Goal: Obtain resource: Download file/media

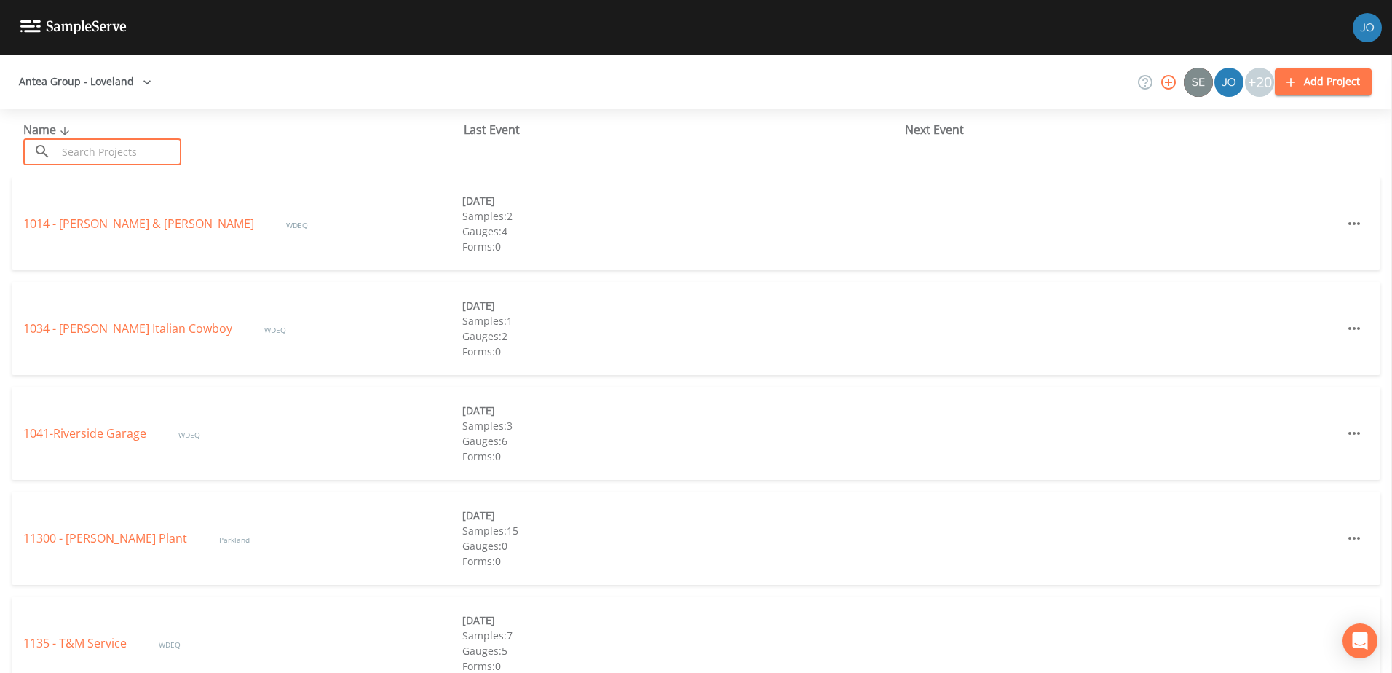
click at [82, 157] on input "text" at bounding box center [119, 151] width 124 height 27
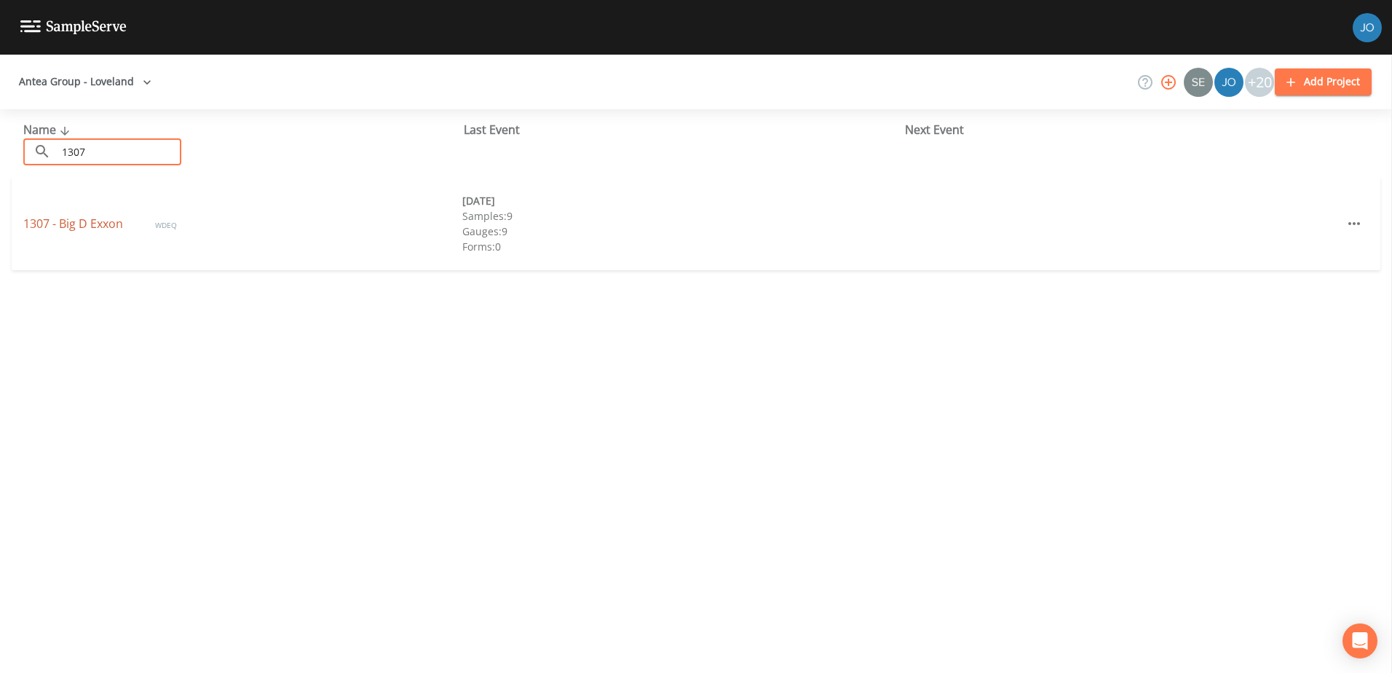
type input "1307"
click at [98, 231] on link "1307 - Big D Exxon" at bounding box center [74, 223] width 103 height 16
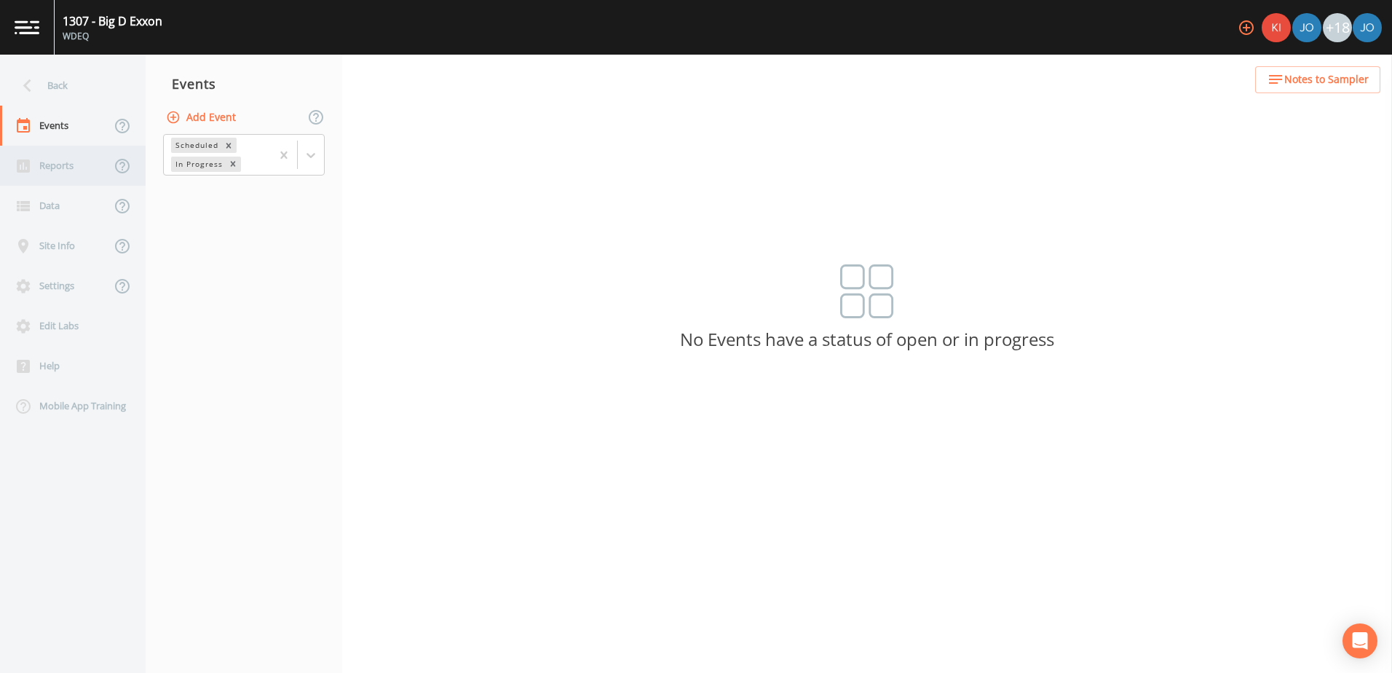
click at [75, 173] on div "Reports" at bounding box center [55, 166] width 111 height 40
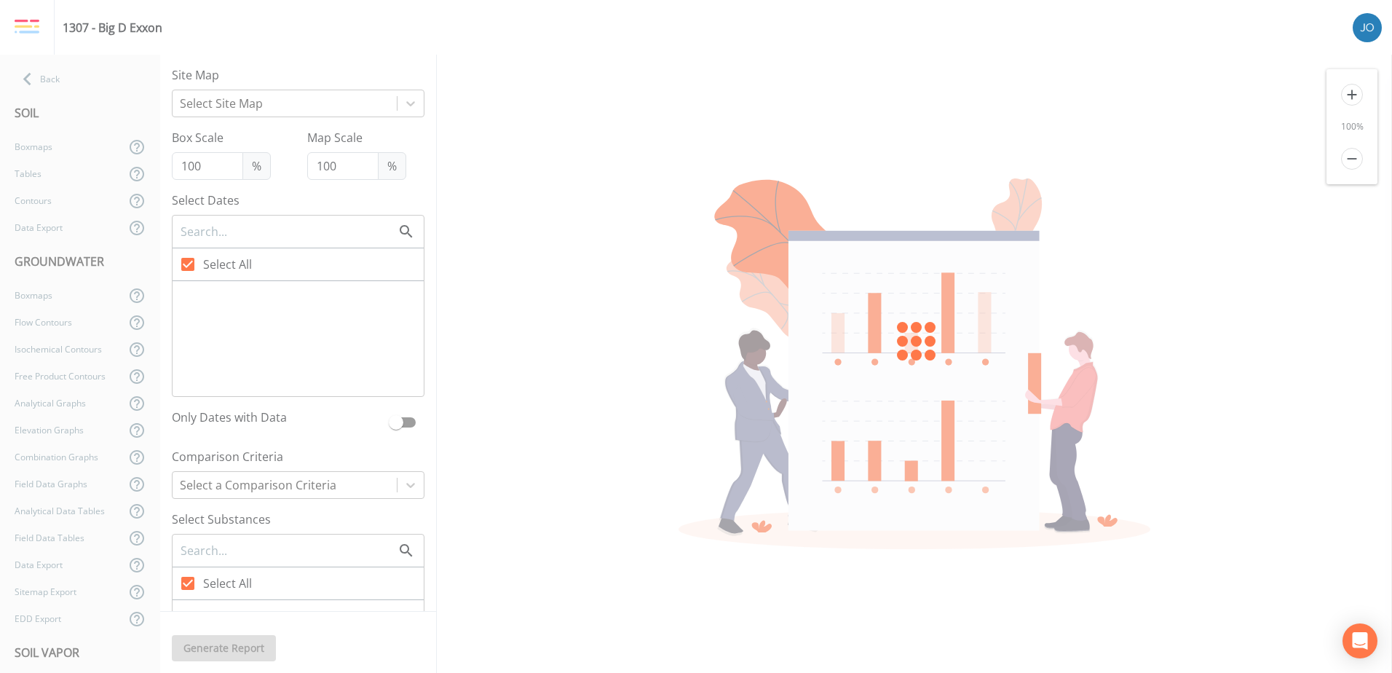
type input "125"
checkbox input "false"
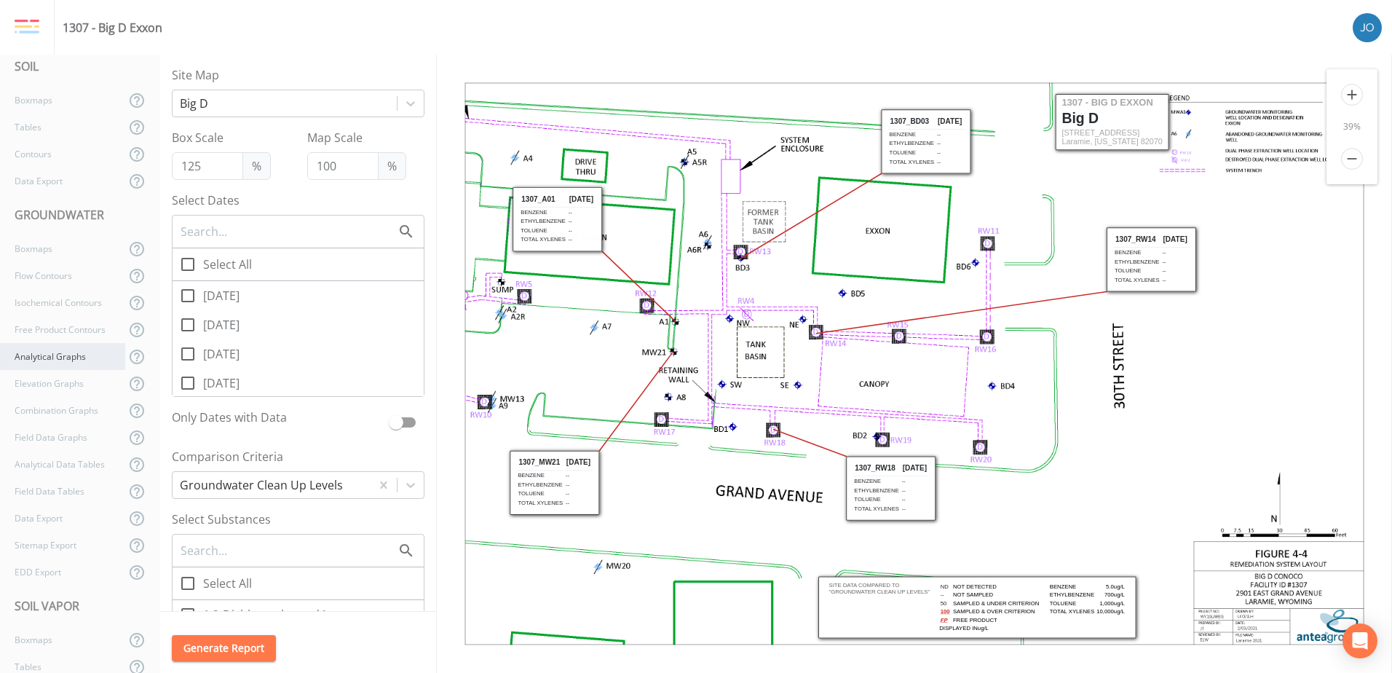
scroll to position [122, 0]
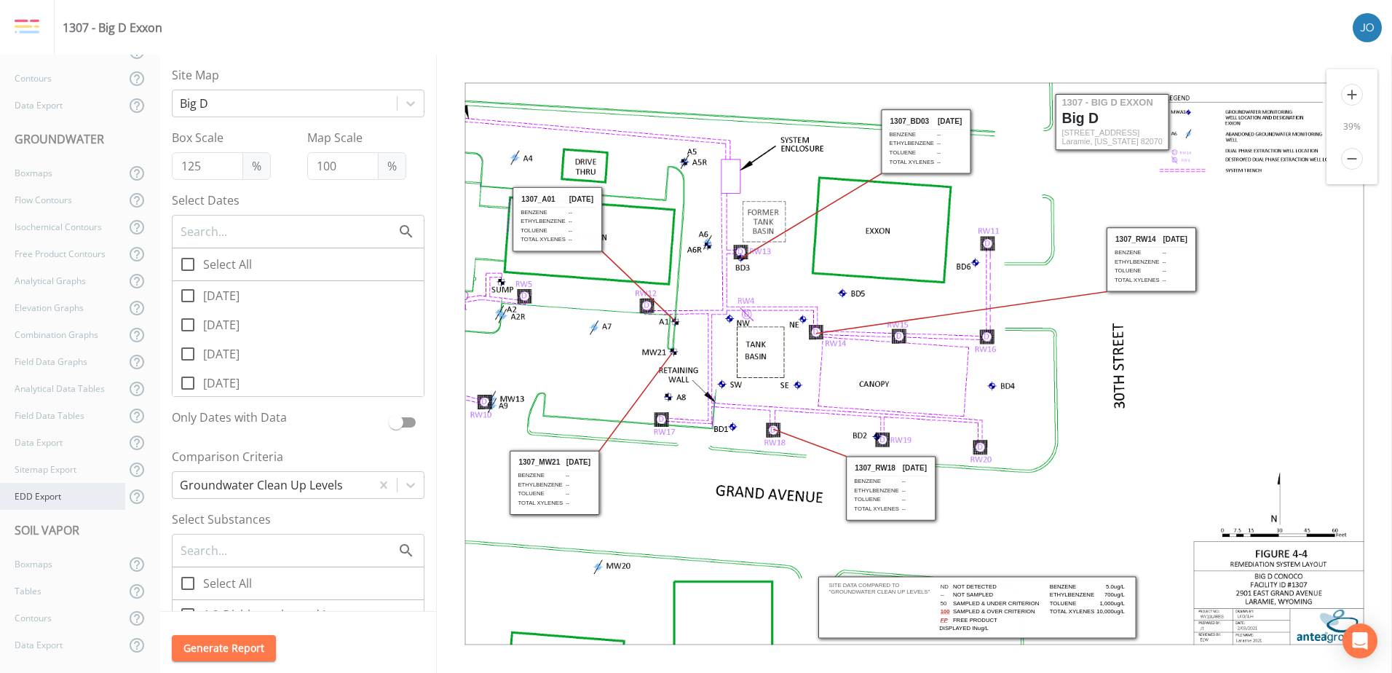
click at [55, 495] on div "EDD Export" at bounding box center [62, 496] width 125 height 27
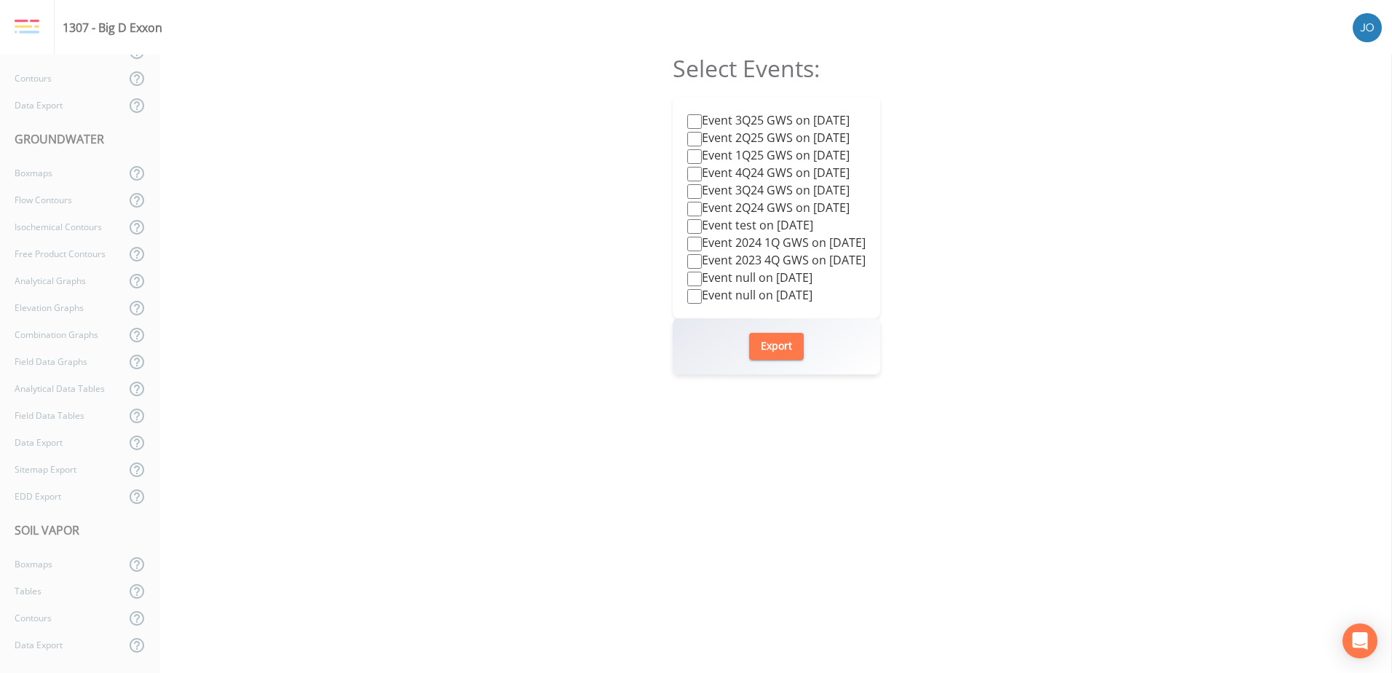
click at [828, 119] on label "Event 3Q25 GWS on [DATE]" at bounding box center [768, 119] width 162 height 17
click at [702, 119] on input "Event 3Q25 GWS on [DATE]" at bounding box center [694, 121] width 15 height 15
checkbox input "true"
click at [790, 344] on button "Export" at bounding box center [776, 346] width 55 height 27
click at [962, 94] on div "Select Events: Event 3Q25 GWS on [DATE] Event 2Q25 GWS on [DATE] Event 1Q25 GWS…" at bounding box center [776, 364] width 1232 height 618
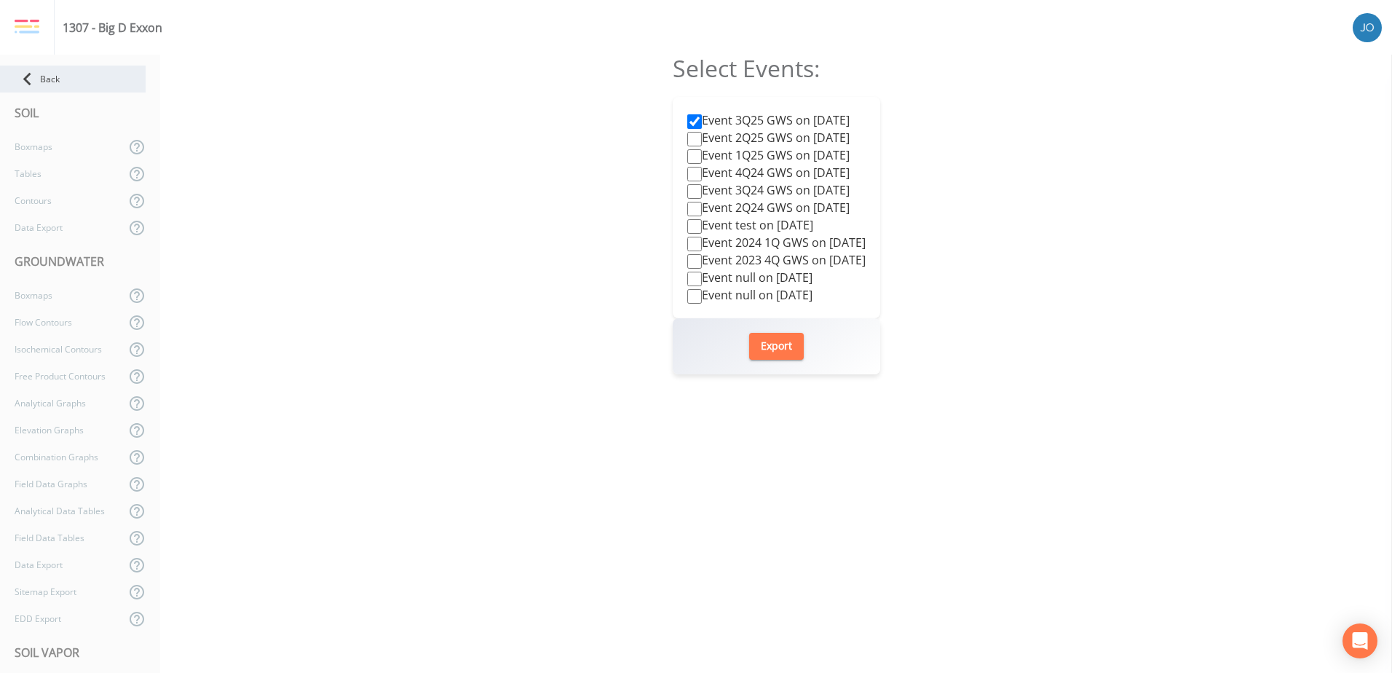
click at [15, 74] on icon at bounding box center [27, 78] width 25 height 25
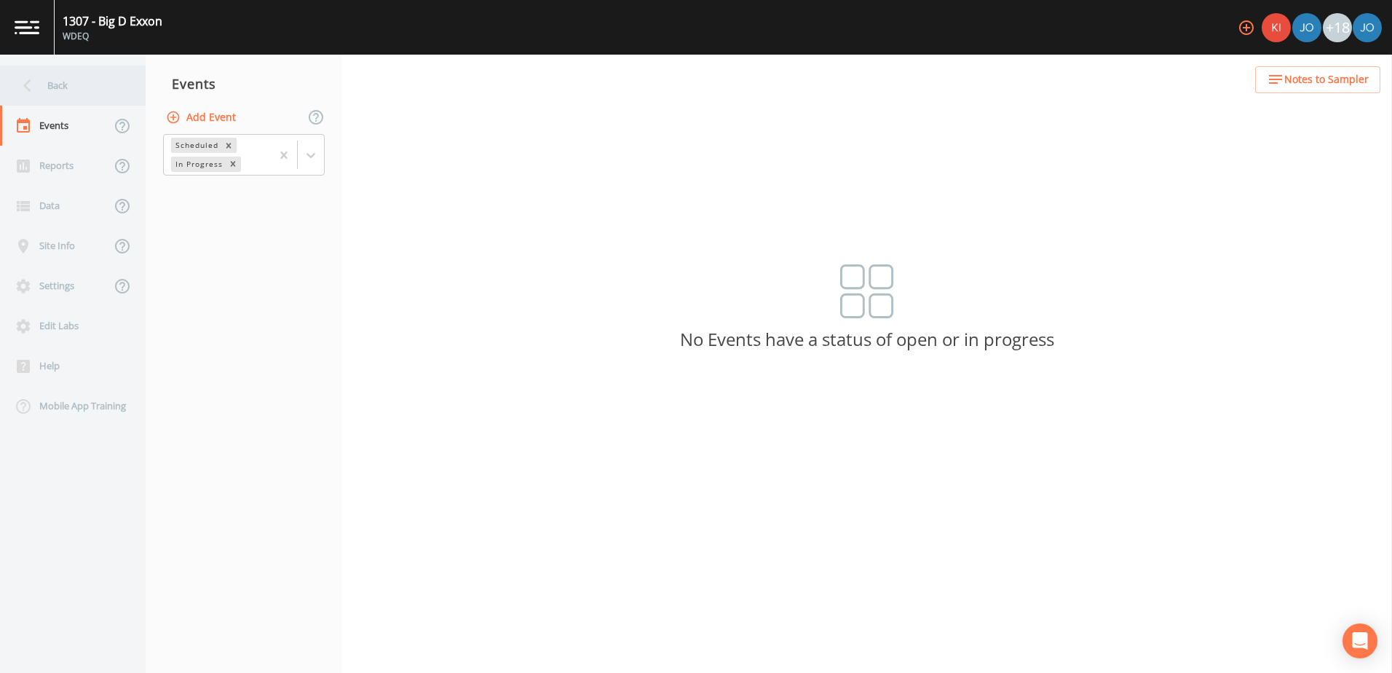
click at [108, 80] on div "Back" at bounding box center [65, 86] width 131 height 40
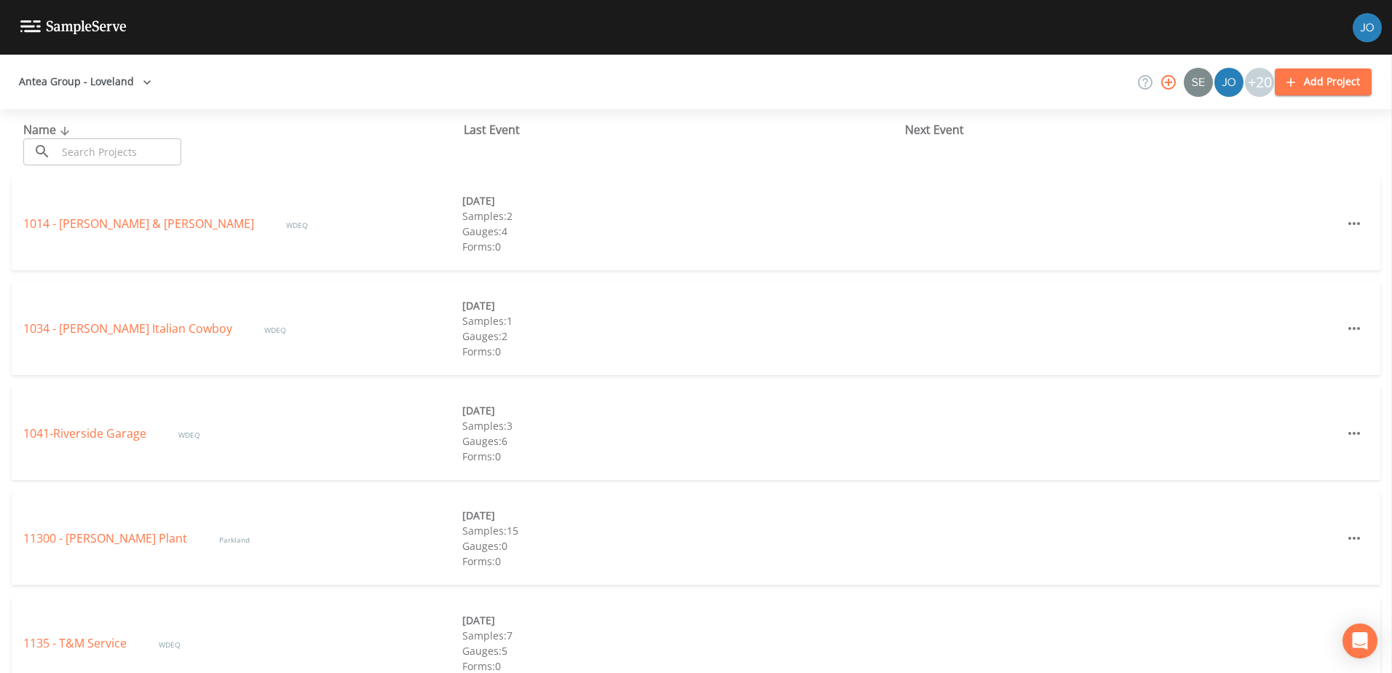
click at [85, 160] on input "text" at bounding box center [119, 151] width 124 height 27
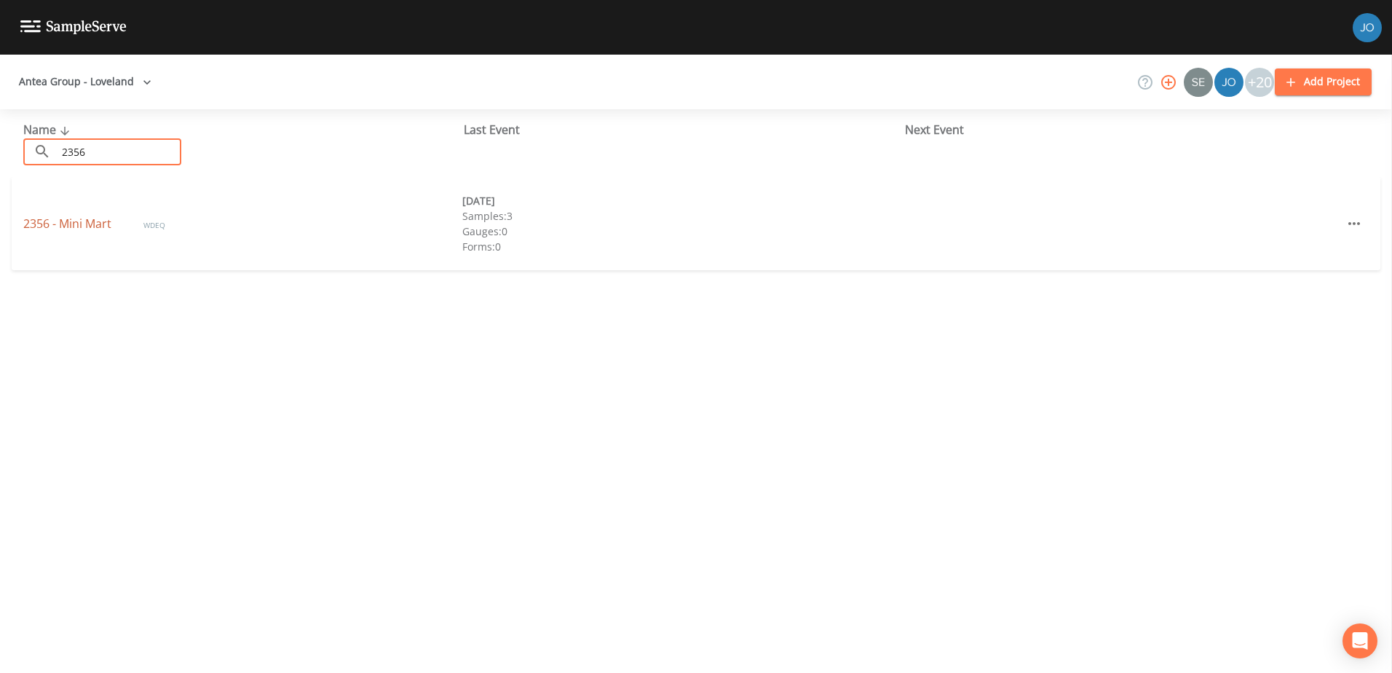
type input "2356"
click at [74, 224] on link "2356 - Mini Mart" at bounding box center [68, 223] width 91 height 16
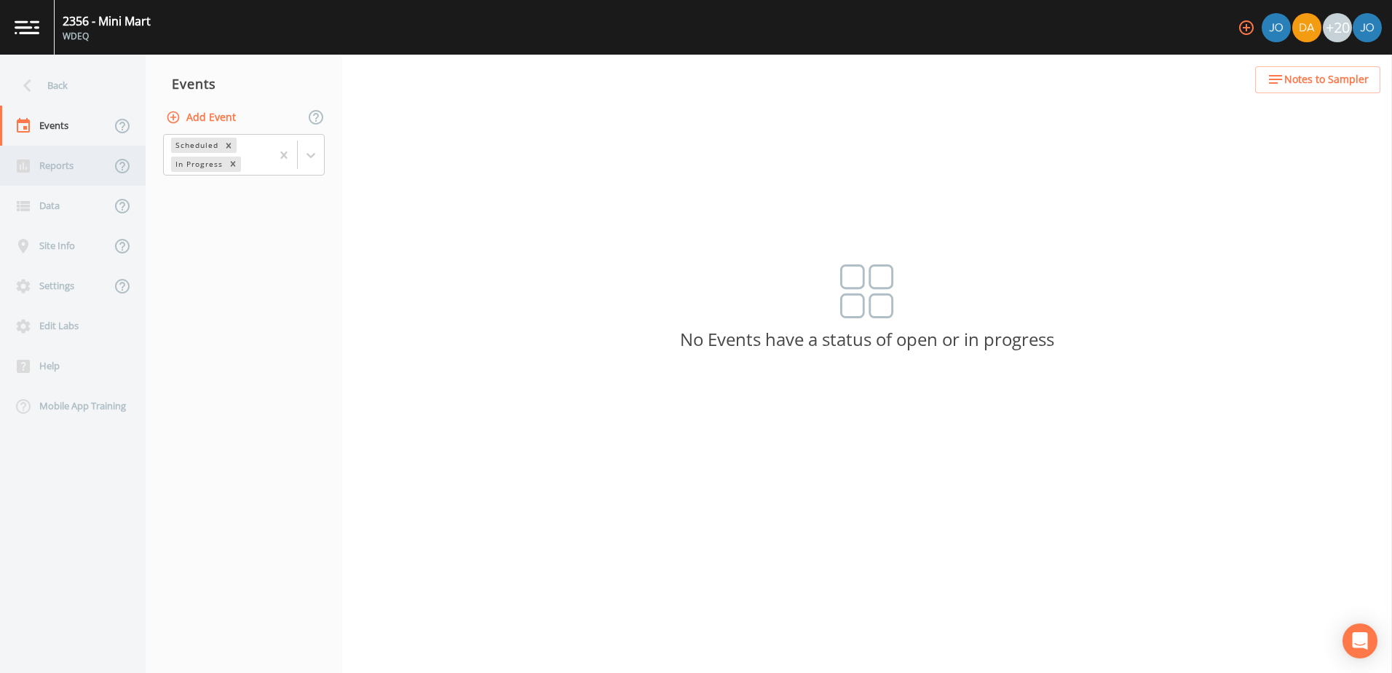
click at [66, 162] on div "Reports" at bounding box center [55, 166] width 111 height 40
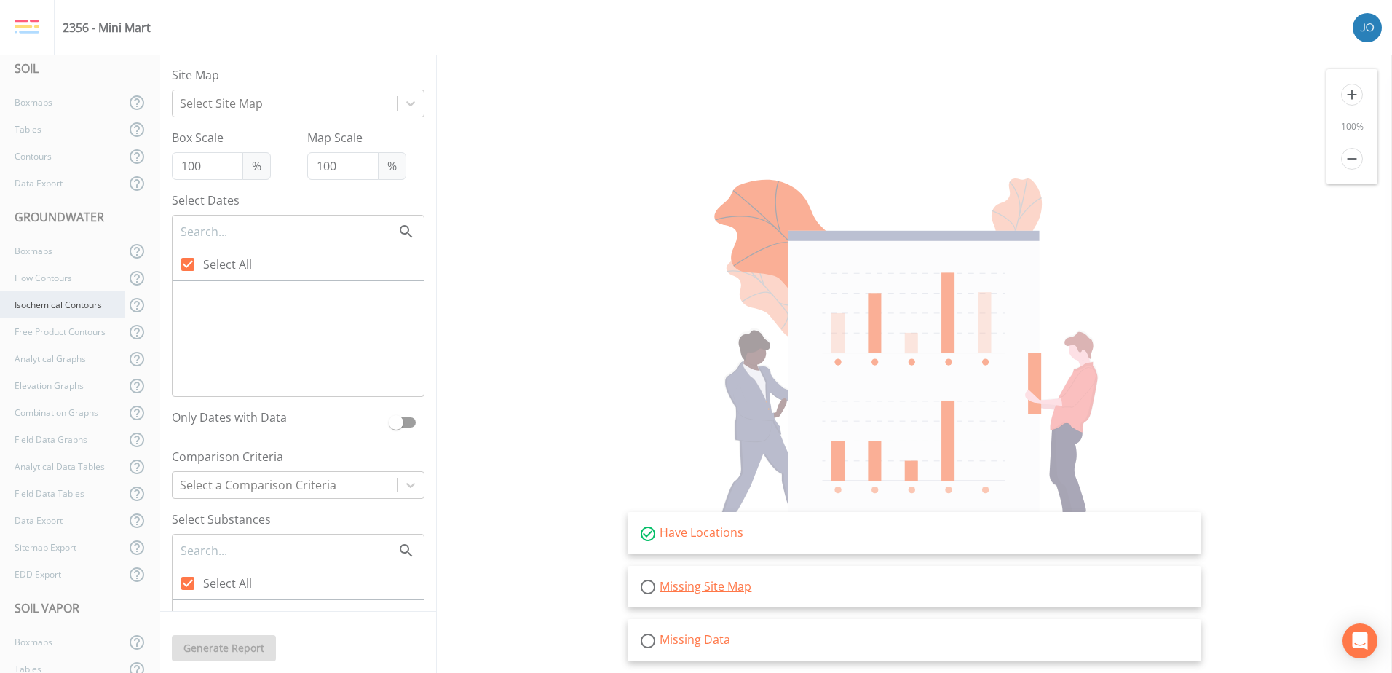
scroll to position [122, 0]
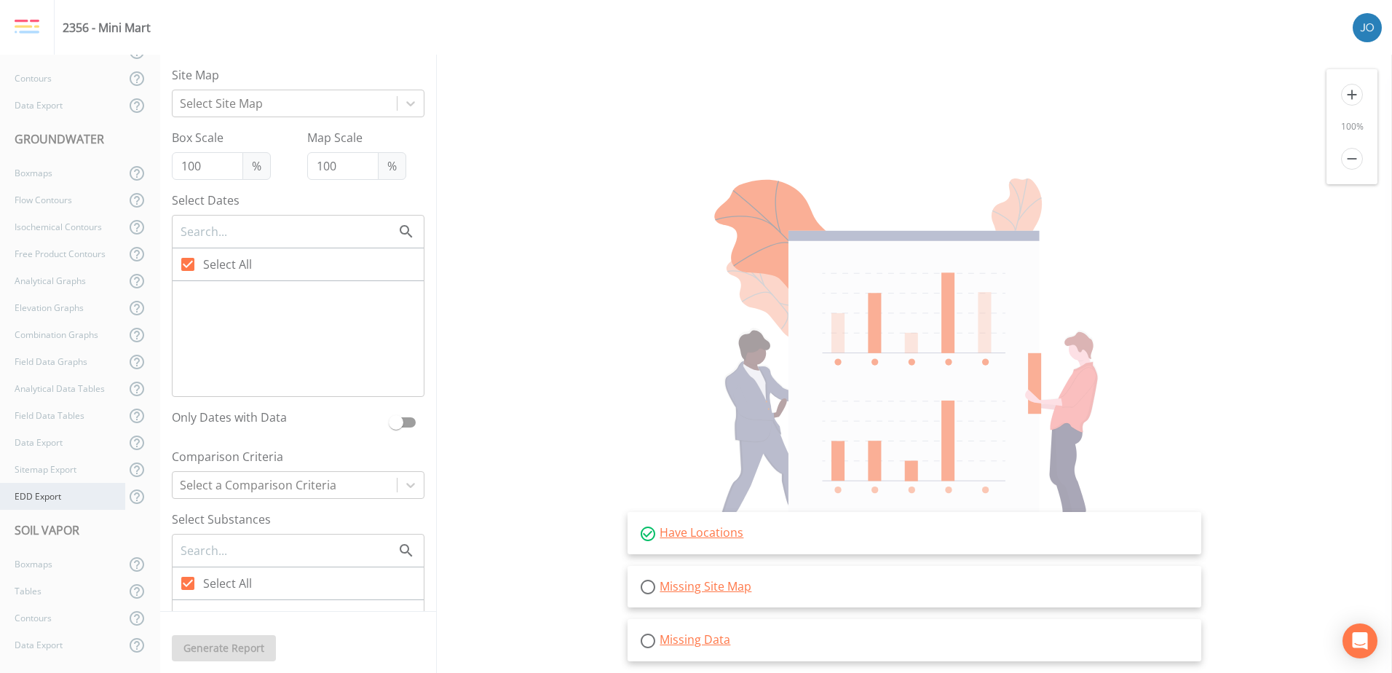
click at [82, 488] on div "EDD Export" at bounding box center [62, 496] width 125 height 27
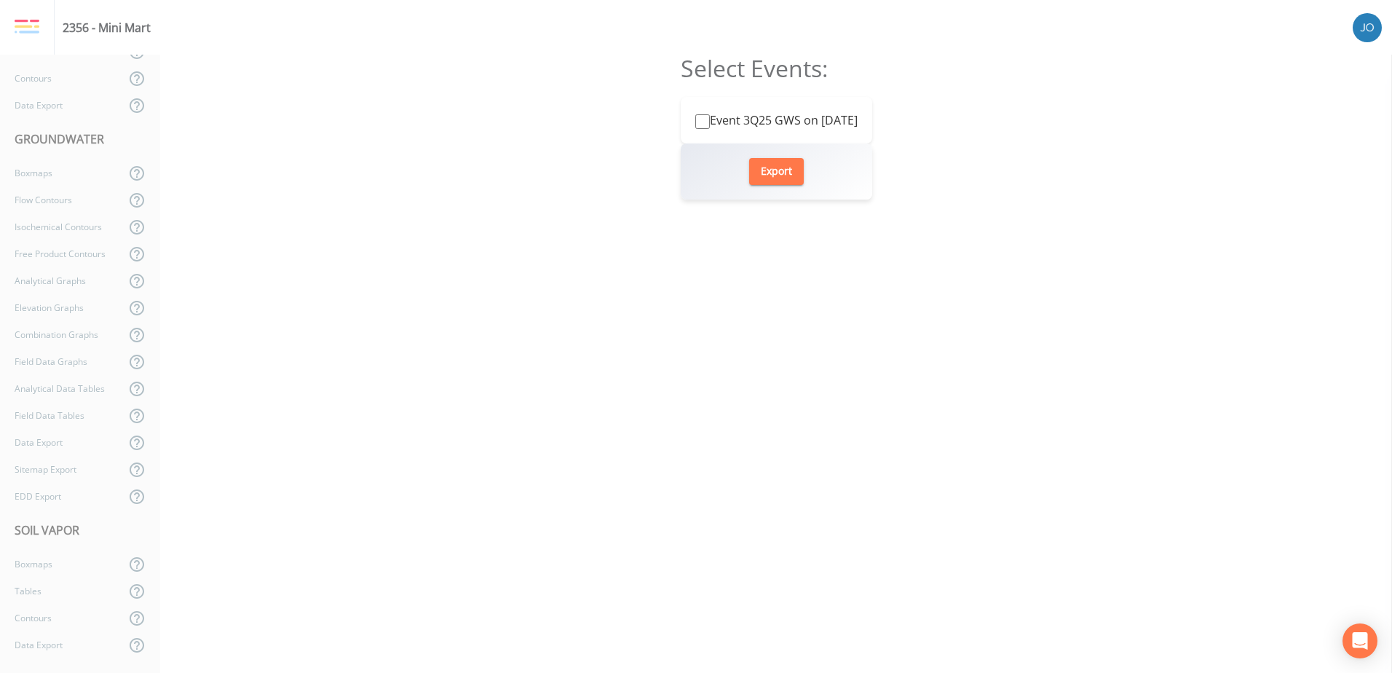
click at [728, 120] on label "Event 3Q25 GWS on [DATE]" at bounding box center [776, 119] width 162 height 17
click at [710, 120] on input "Event 3Q25 GWS on [DATE]" at bounding box center [702, 121] width 15 height 15
checkbox input "true"
click at [780, 172] on button "Export" at bounding box center [776, 171] width 55 height 27
click at [98, 31] on div "2356 - Mini Mart" at bounding box center [107, 27] width 88 height 17
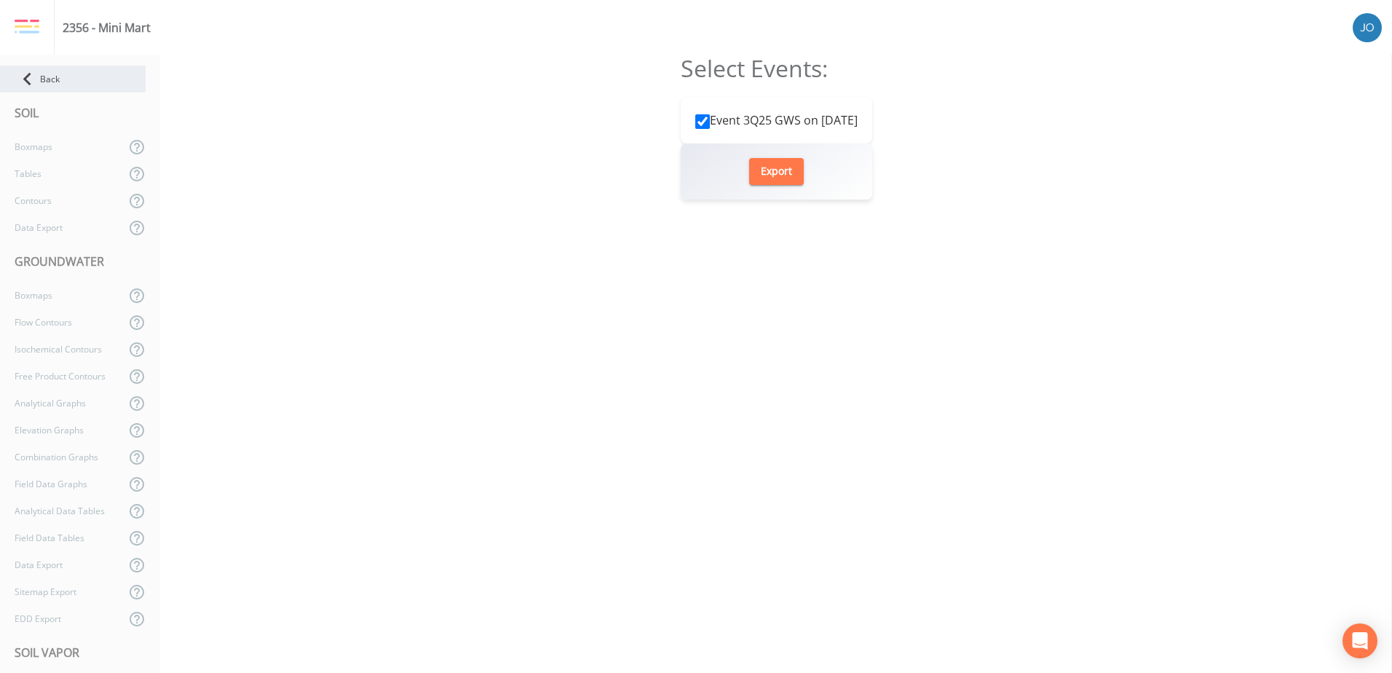
click at [38, 89] on icon at bounding box center [27, 78] width 25 height 25
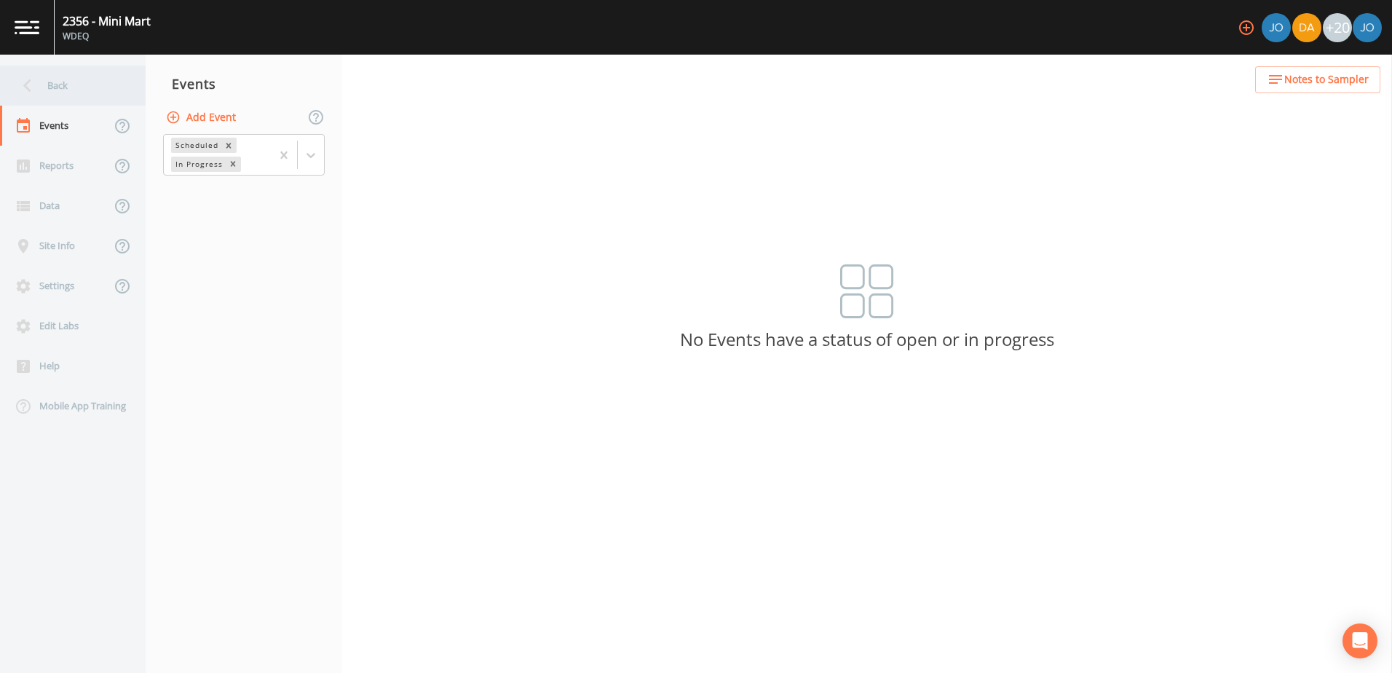
click at [63, 94] on div "Back" at bounding box center [65, 86] width 131 height 40
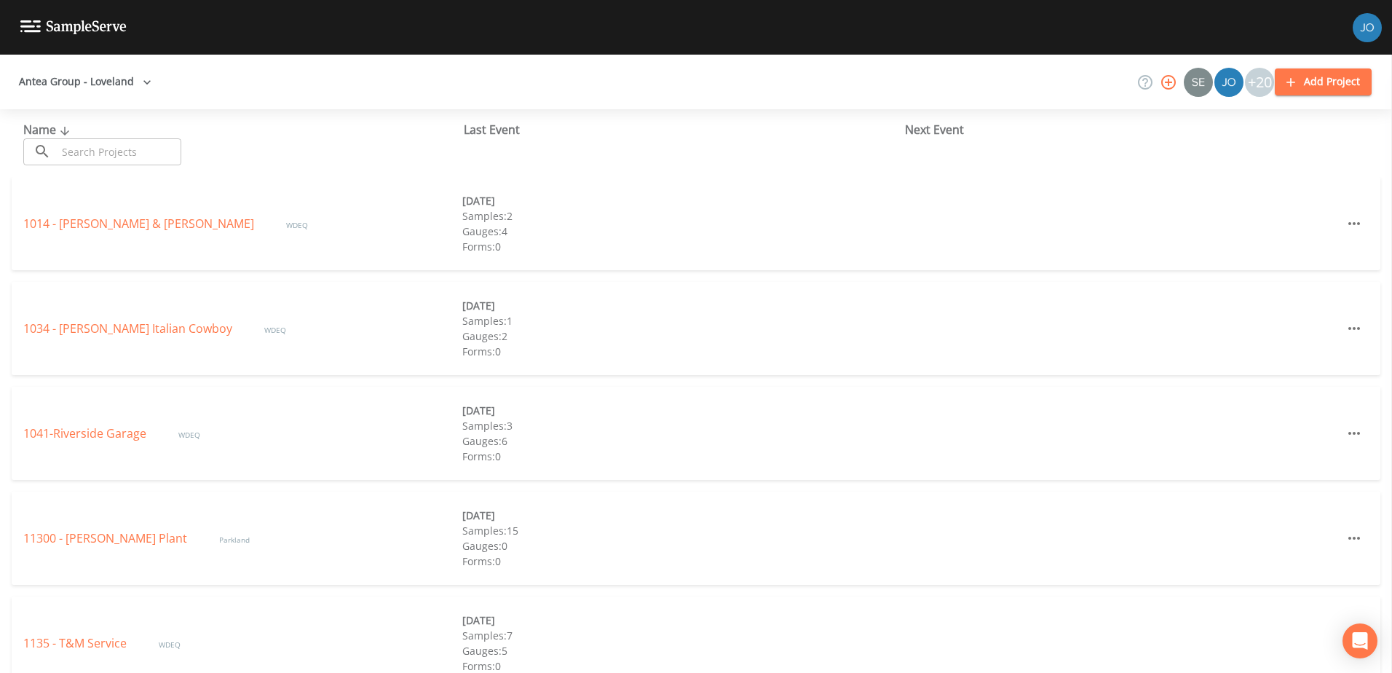
drag, startPoint x: 122, startPoint y: 151, endPoint x: 1391, endPoint y: 6, distance: 1277.8
click at [127, 149] on input "text" at bounding box center [119, 151] width 124 height 27
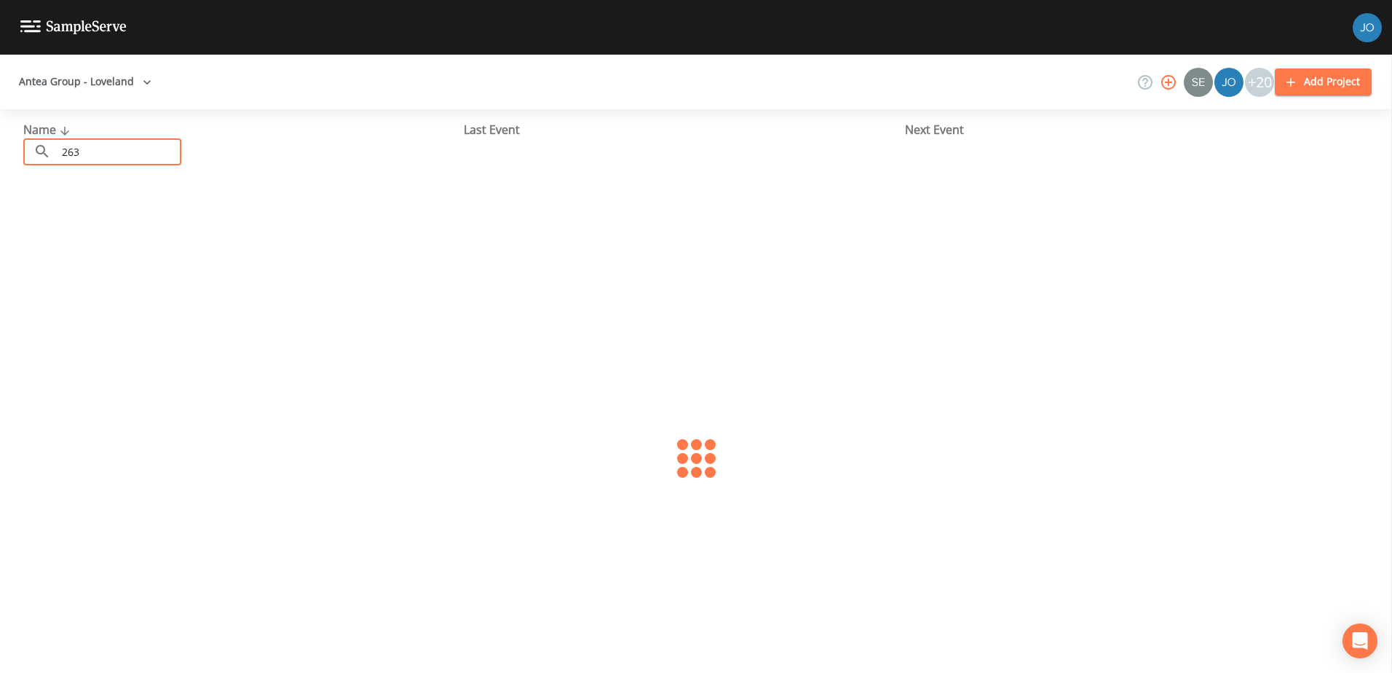
type input "263"
click at [124, 227] on link "263 - [US_STATE] National Air" at bounding box center [103, 223] width 161 height 16
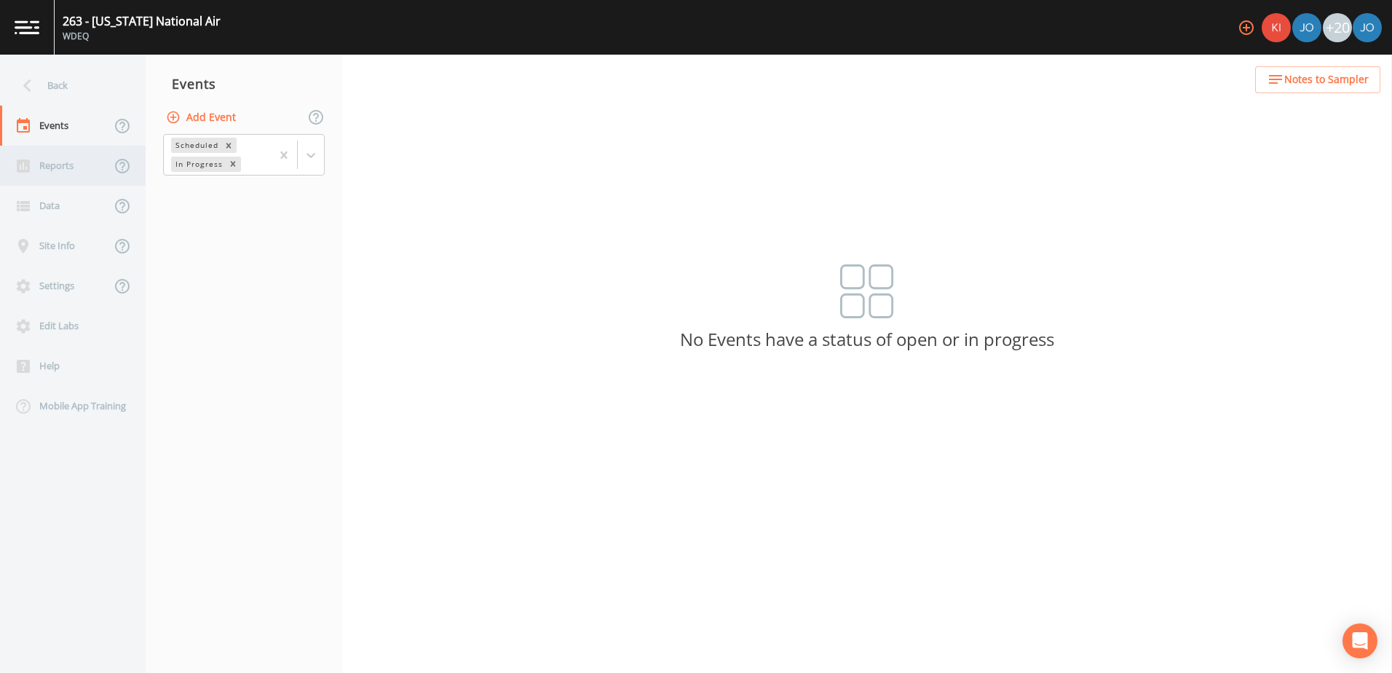
click at [55, 175] on div "Reports" at bounding box center [55, 166] width 111 height 40
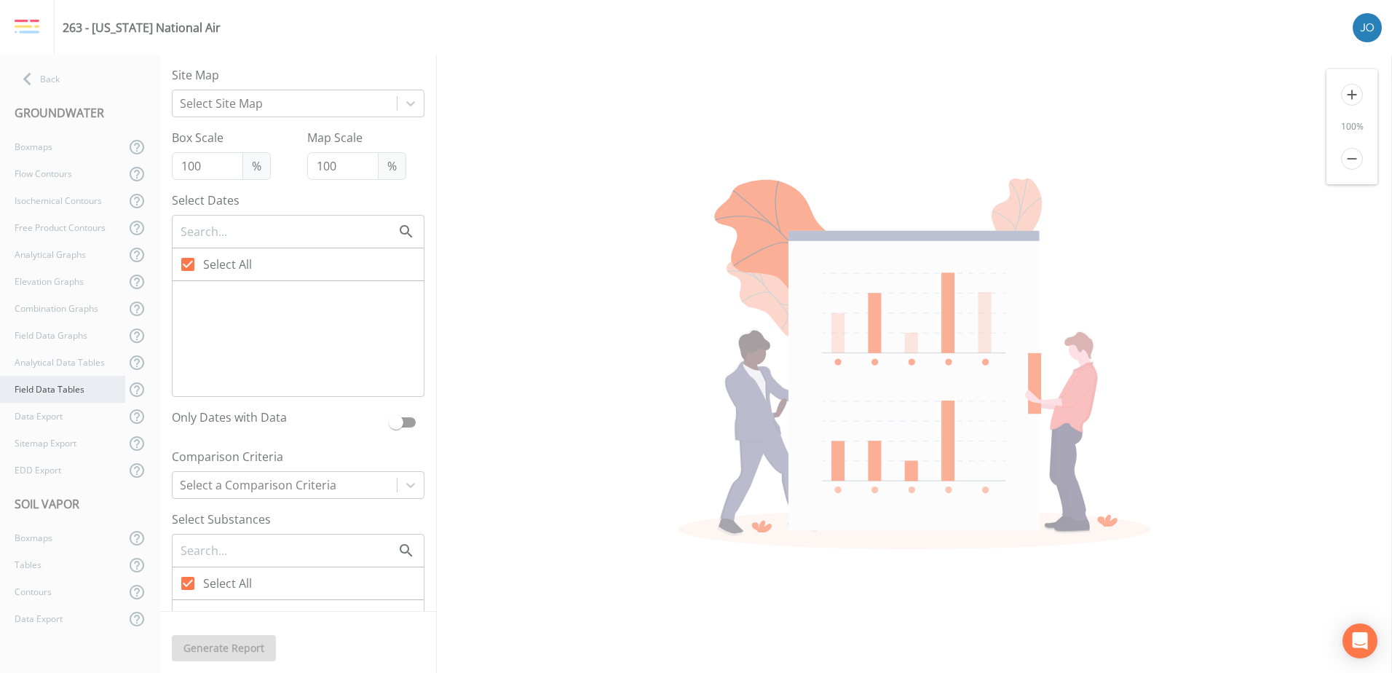
checkbox input "false"
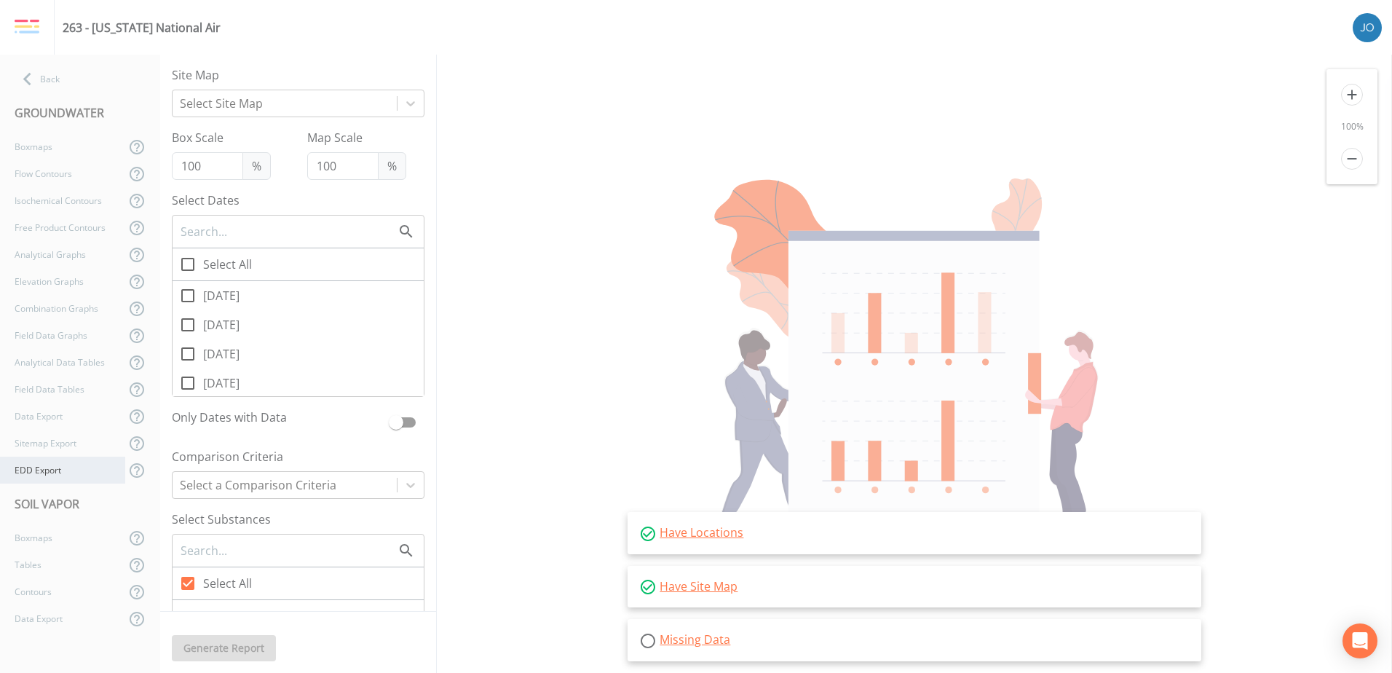
click at [42, 471] on div "EDD Export" at bounding box center [62, 469] width 125 height 27
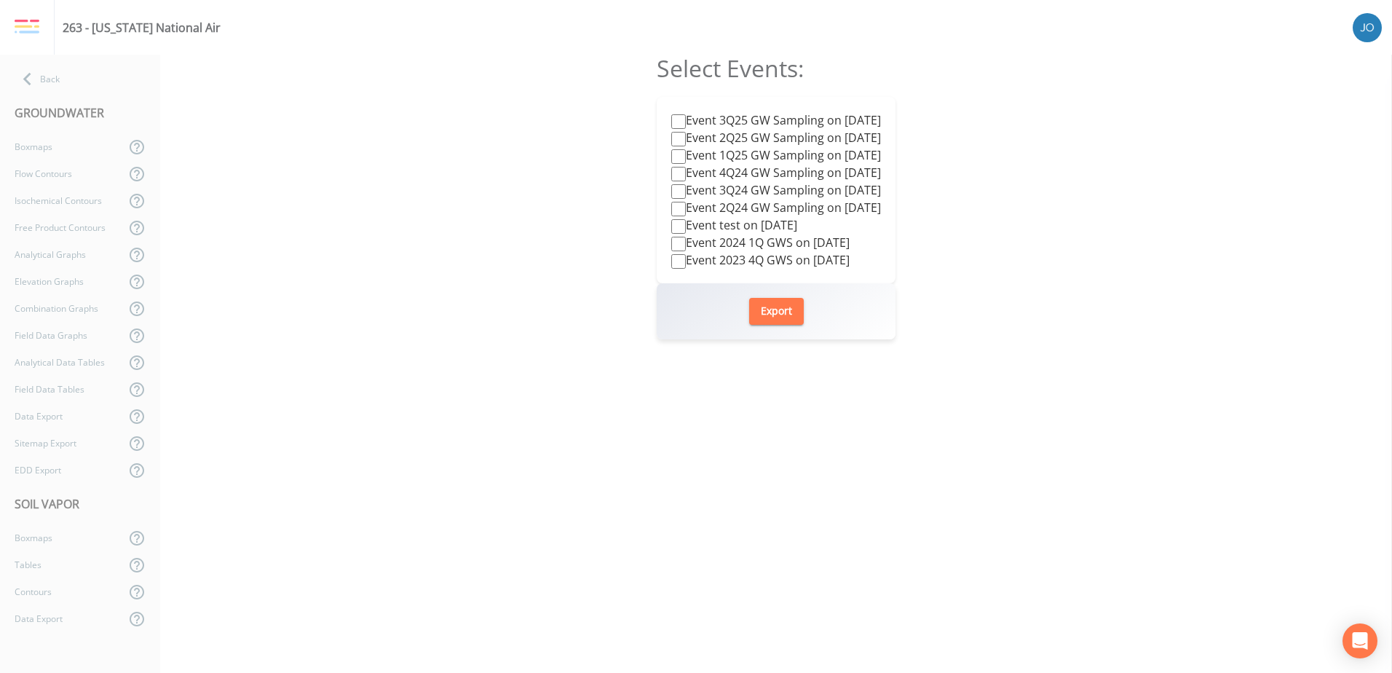
click at [789, 122] on label "Event 3Q25 GW Sampling on [DATE]" at bounding box center [776, 119] width 210 height 17
click at [686, 122] on input "Event 3Q25 GW Sampling on [DATE]" at bounding box center [678, 121] width 15 height 15
checkbox input "true"
click at [769, 310] on button "Export" at bounding box center [776, 311] width 55 height 27
click at [25, 95] on div "GROUNDWATER" at bounding box center [80, 112] width 160 height 41
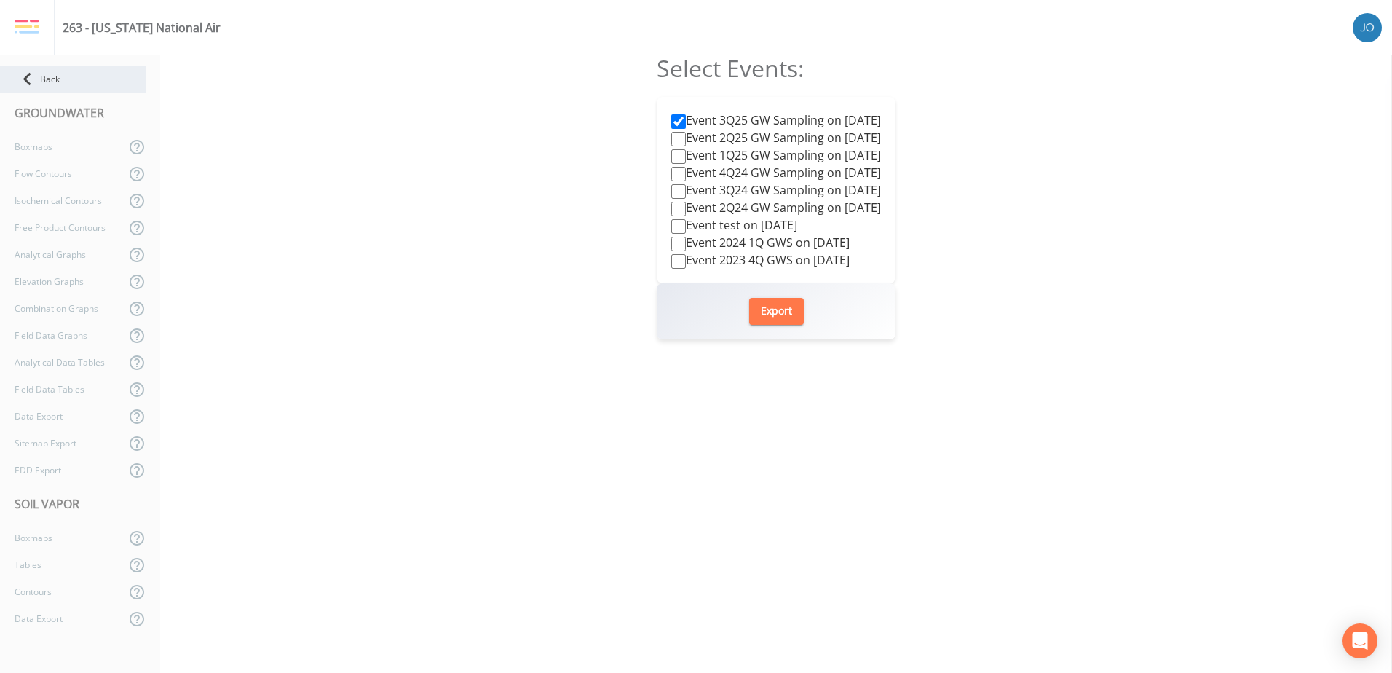
click at [28, 84] on icon at bounding box center [27, 78] width 25 height 25
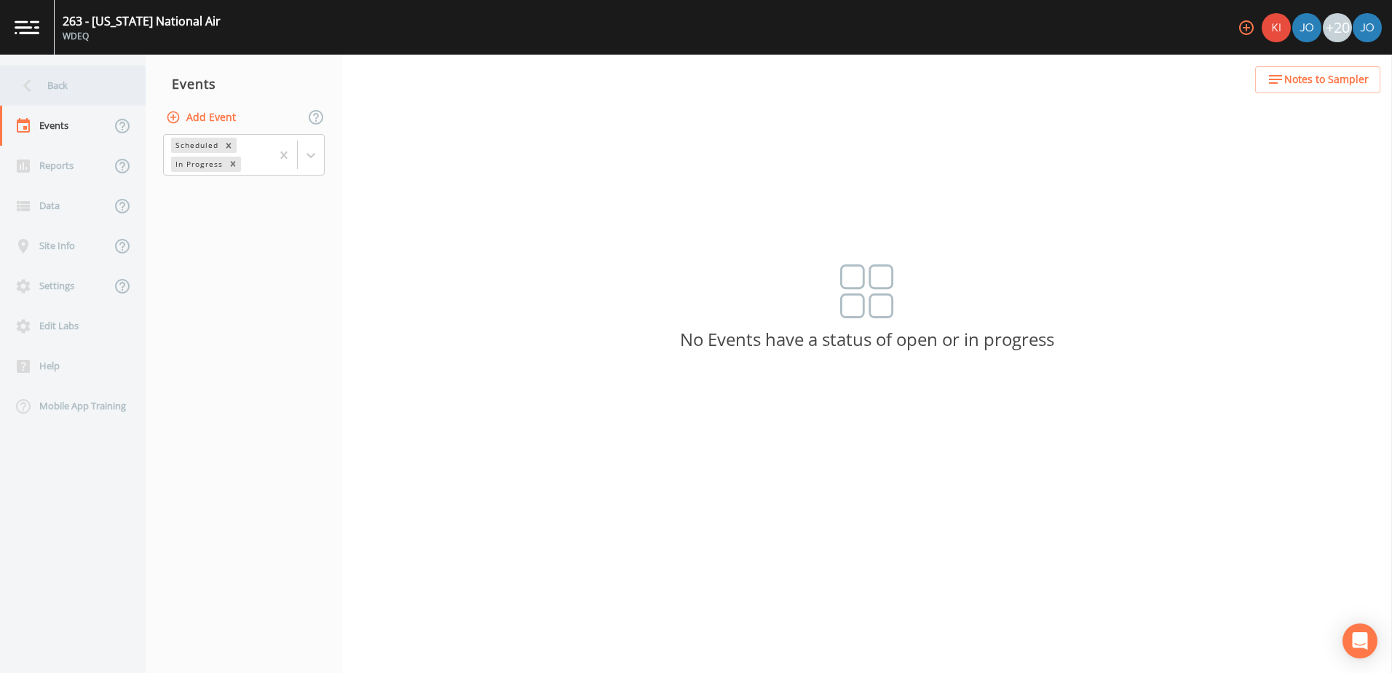
click at [64, 87] on div "Back" at bounding box center [65, 86] width 131 height 40
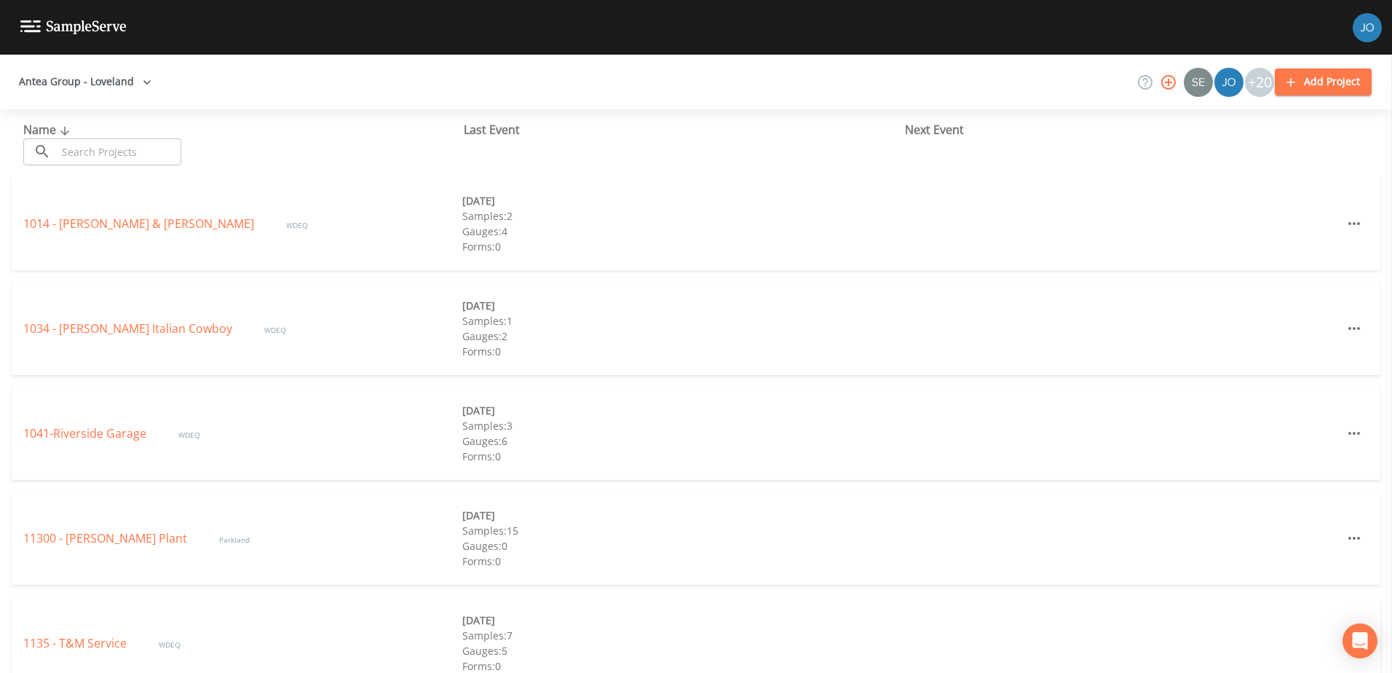
click at [135, 167] on div "Name ​ ​ Last Event Next Event" at bounding box center [696, 143] width 1392 height 68
click at [137, 152] on input "text" at bounding box center [119, 151] width 124 height 27
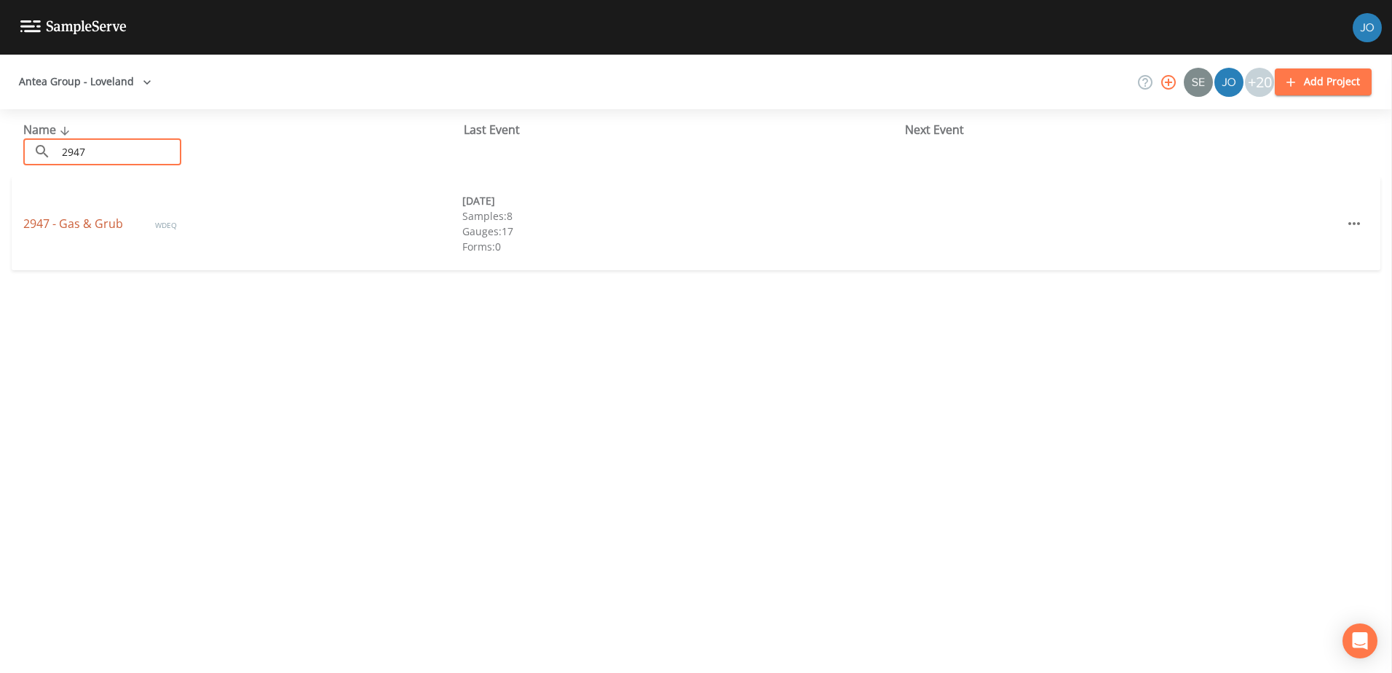
type input "2947"
click at [103, 225] on link "2947 - Gas & Grub" at bounding box center [74, 223] width 103 height 16
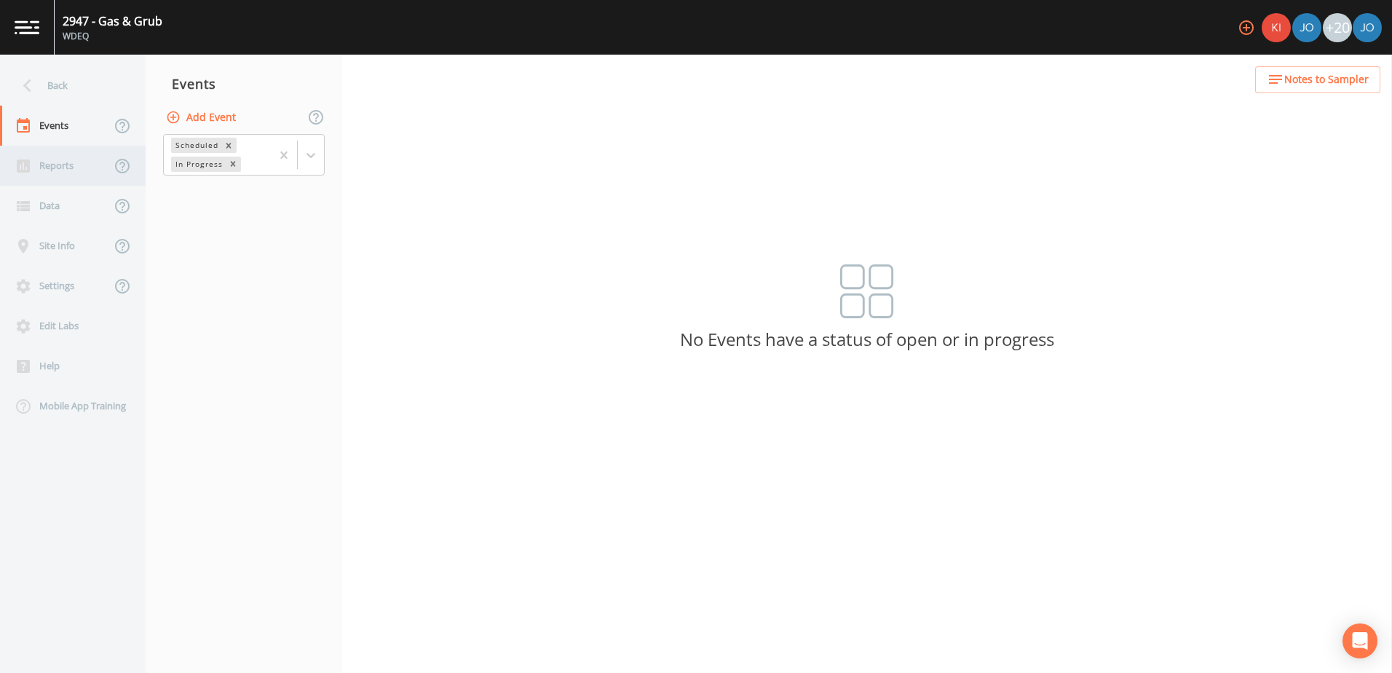
click at [71, 170] on div "Reports" at bounding box center [55, 166] width 111 height 40
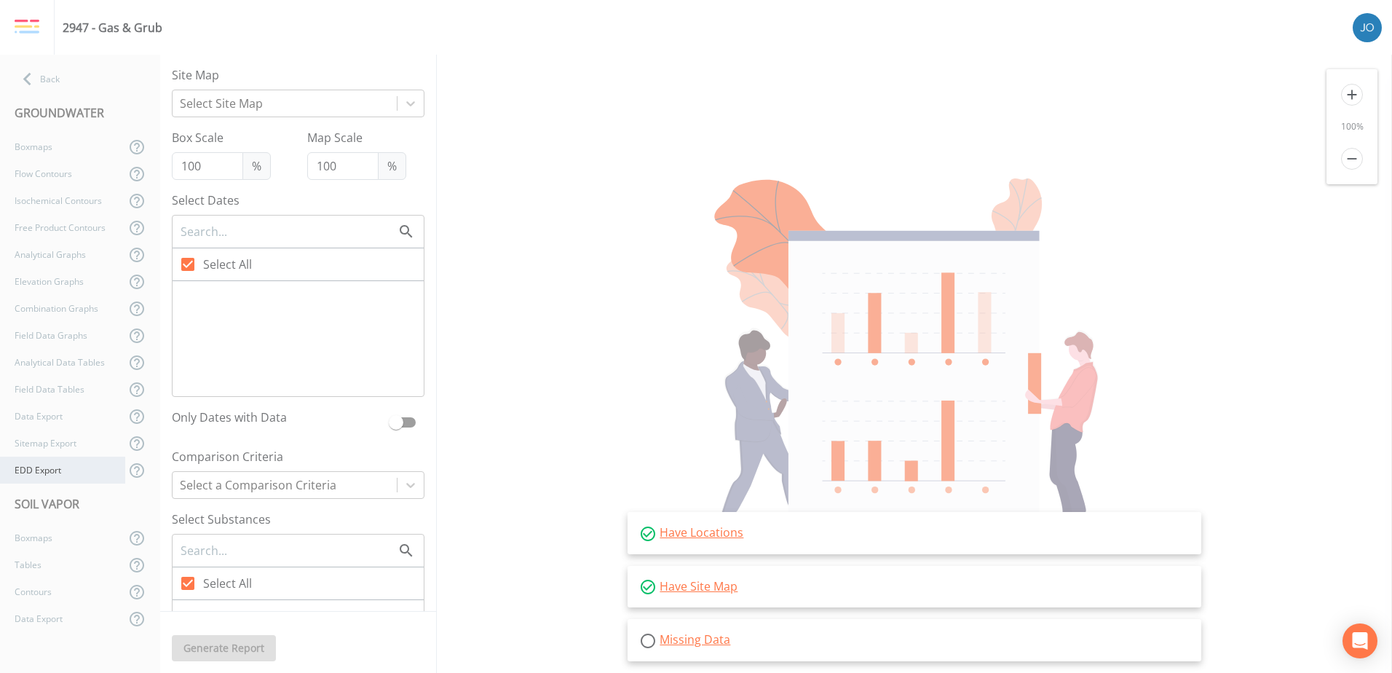
click at [36, 481] on div "EDD Export" at bounding box center [62, 469] width 125 height 27
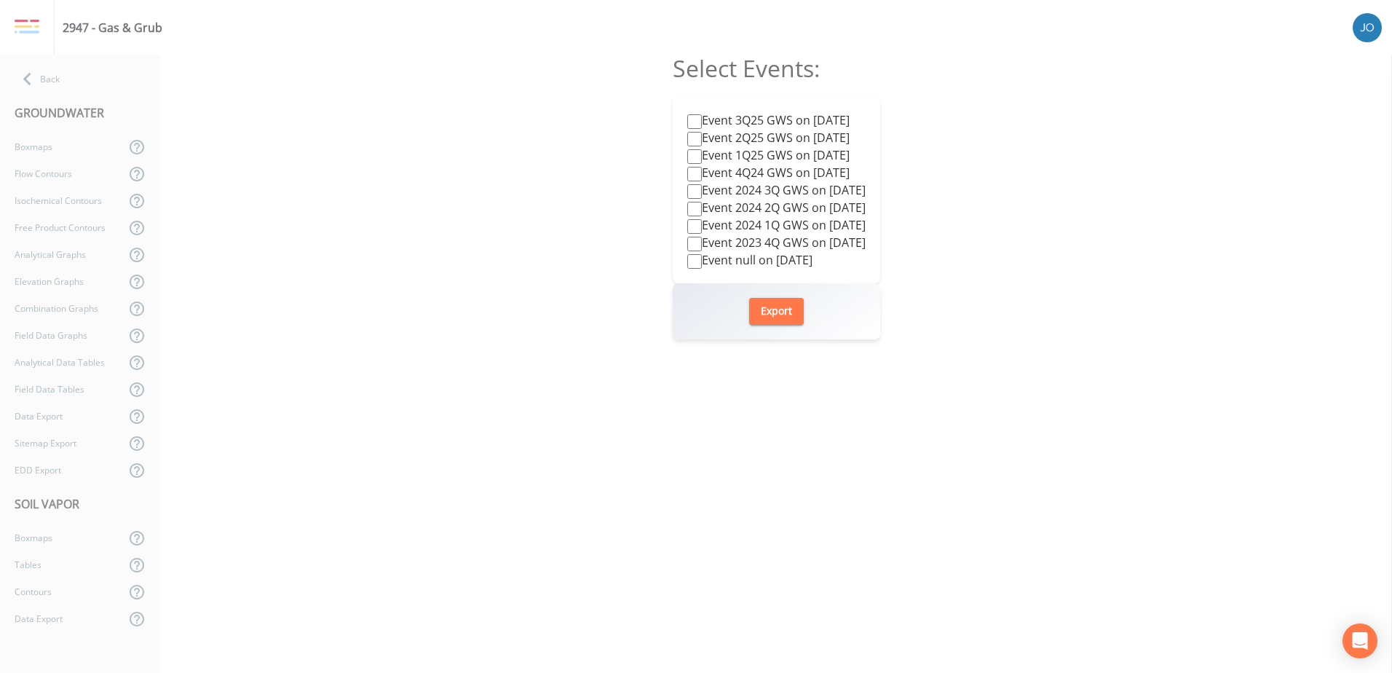
click at [796, 118] on label "Event 3Q25 GWS on [DATE]" at bounding box center [768, 119] width 162 height 17
click at [702, 118] on input "Event 3Q25 GWS on [DATE]" at bounding box center [694, 121] width 15 height 15
checkbox input "true"
click at [799, 317] on button "Export" at bounding box center [776, 311] width 55 height 27
click at [978, 116] on div "Select Events: Event 3Q25 GWS on [DATE] Event 2Q25 GWS on [DATE] Event 1Q25 GWS…" at bounding box center [776, 364] width 1232 height 618
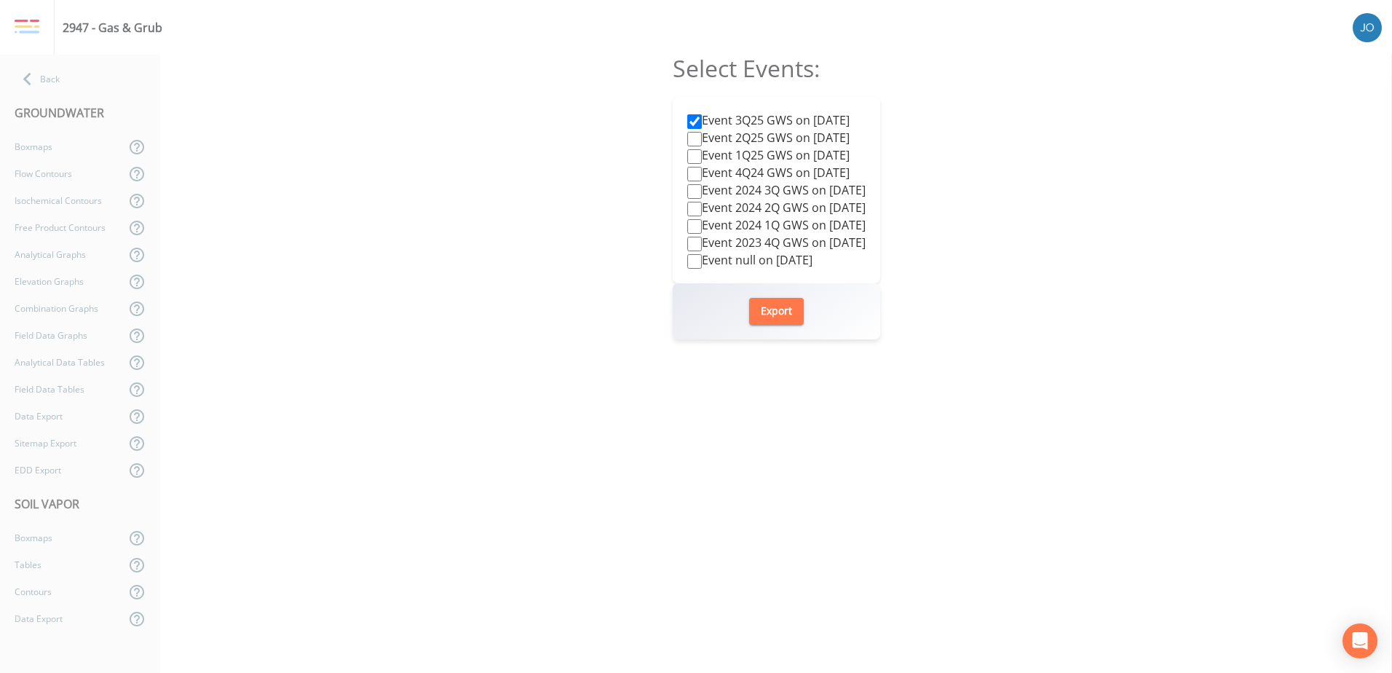
click at [1025, 125] on div "Select Events: Event 3Q25 GWS on [DATE] Event 2Q25 GWS on [DATE] Event 1Q25 GWS…" at bounding box center [776, 364] width 1232 height 618
